Goal: Task Accomplishment & Management: Manage account settings

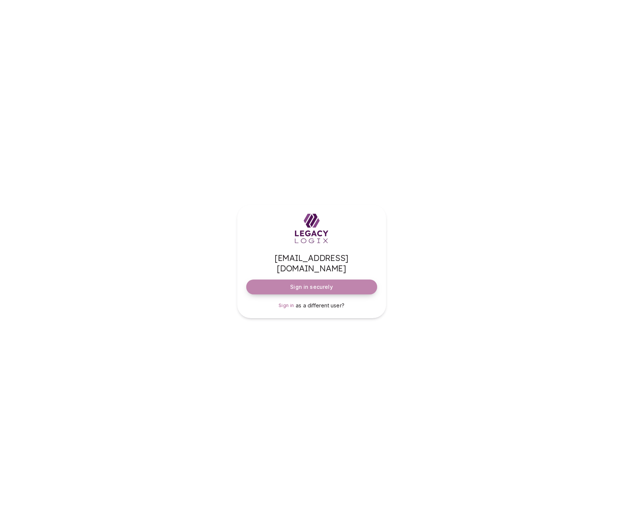
click at [322, 283] on span "Sign in securely" at bounding box center [311, 286] width 42 height 7
